Goal: Navigation & Orientation: Find specific page/section

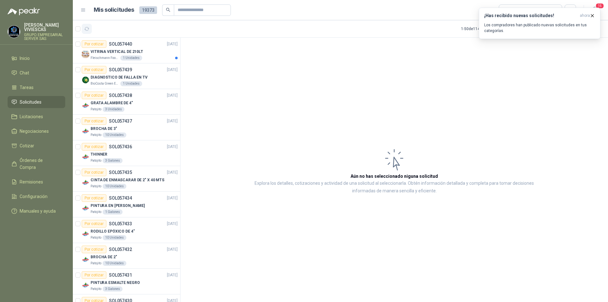
click at [86, 27] on icon "button" at bounding box center [86, 28] width 5 height 5
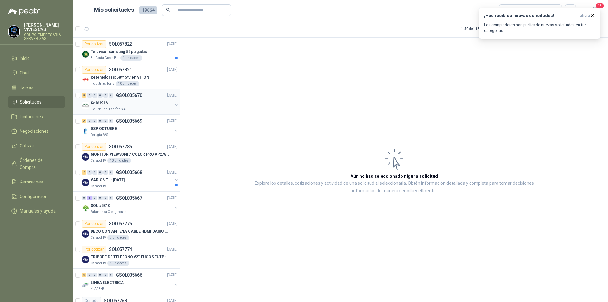
click at [152, 92] on div "5 0 0 0 0 0 GSOL005670 [DATE]" at bounding box center [130, 96] width 97 height 8
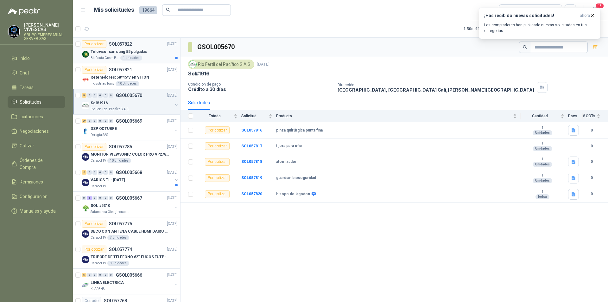
click at [147, 47] on div "Por cotizar SOL057822 [DATE]" at bounding box center [130, 44] width 96 height 8
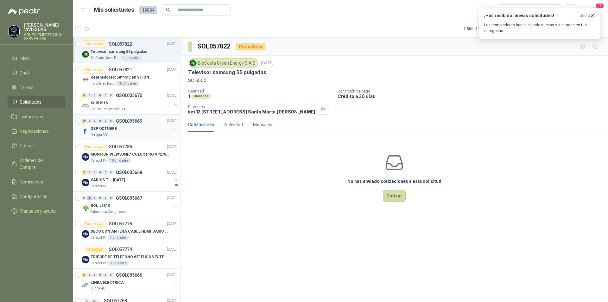
click at [139, 130] on div "DSP OCTUBRE" at bounding box center [132, 129] width 82 height 8
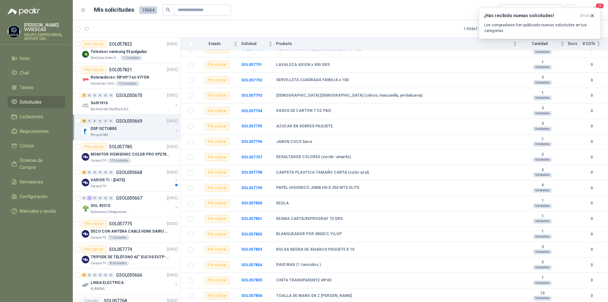
scroll to position [265, 0]
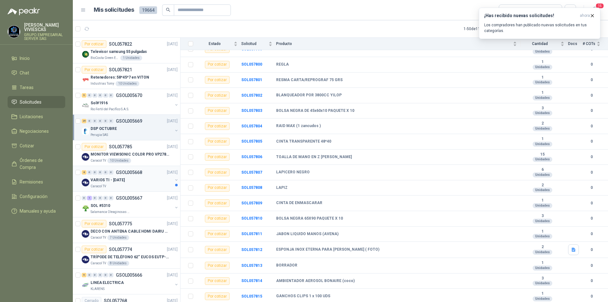
click at [144, 183] on div "VARIOS TI - [DATE]" at bounding box center [132, 180] width 82 height 8
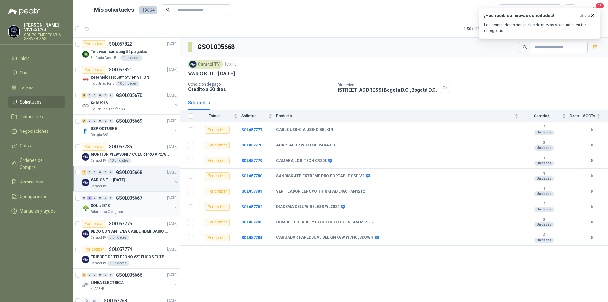
click at [133, 202] on div "SOL #5310" at bounding box center [132, 206] width 82 height 8
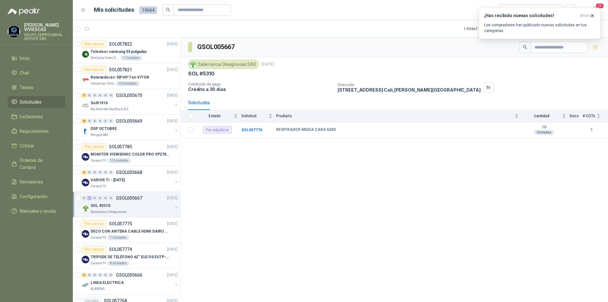
scroll to position [32, 0]
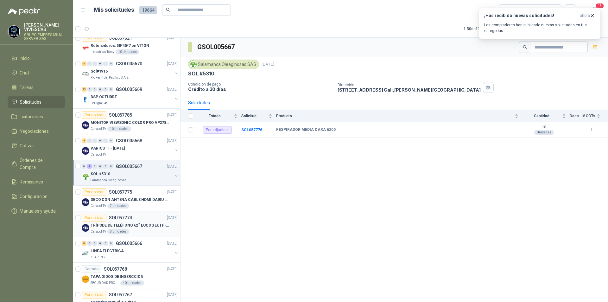
click at [144, 228] on div "TRÍPODE DE TELÉFONO 62“ EUCOS EUTP-010" at bounding box center [134, 225] width 87 height 8
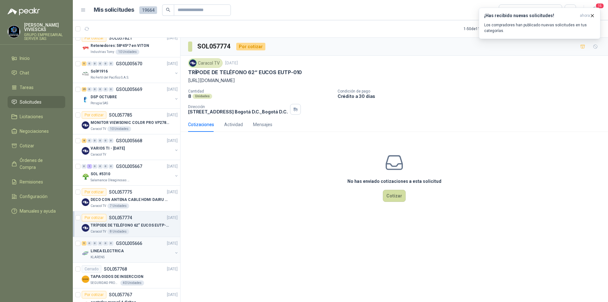
click at [143, 252] on div "LINEA ELECTRICA" at bounding box center [132, 251] width 82 height 8
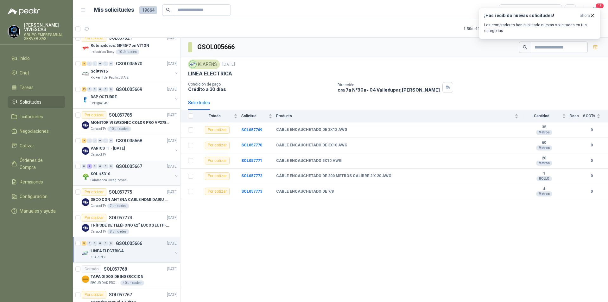
scroll to position [127, 0]
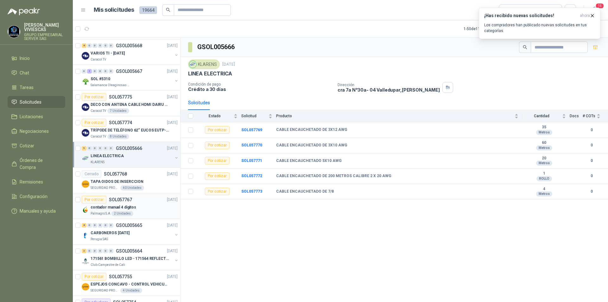
click at [139, 212] on div "Palmagro S.A 2 Unidades" at bounding box center [134, 213] width 87 height 5
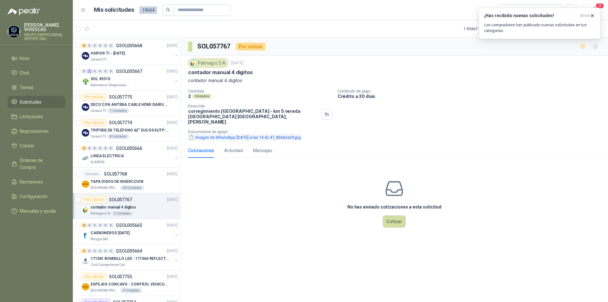
click at [238, 134] on button "Imagen de WhatsApp [DATE] a las 14.42.47_83662e29.jpg" at bounding box center [244, 137] width 113 height 7
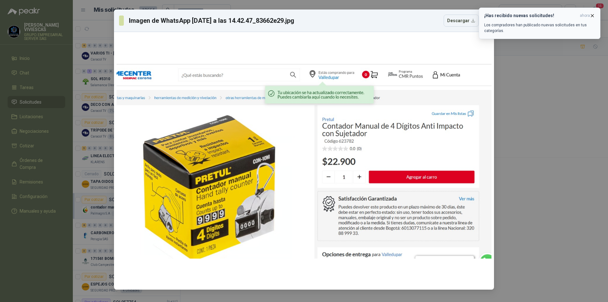
click at [593, 16] on icon "button" at bounding box center [592, 15] width 5 height 5
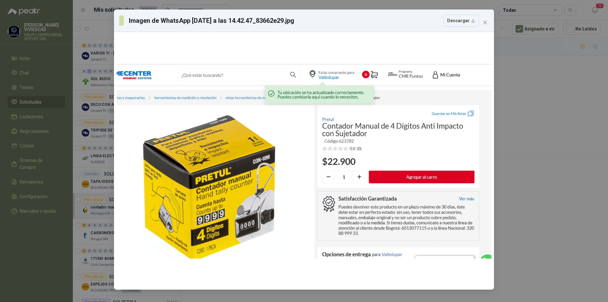
click at [486, 22] on icon "close" at bounding box center [485, 22] width 5 height 5
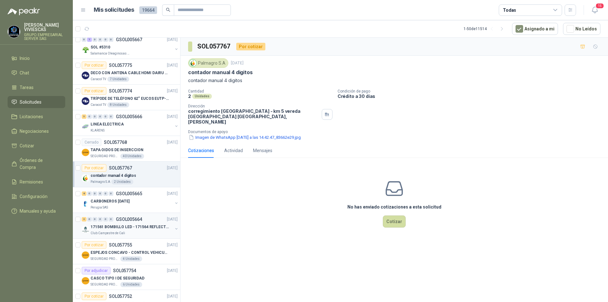
scroll to position [190, 0]
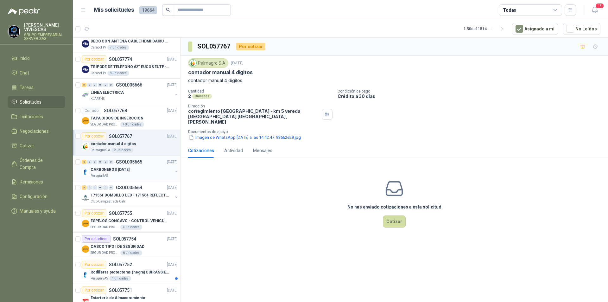
click at [141, 172] on div "CARBONEROS [DATE]" at bounding box center [132, 170] width 82 height 8
